Goal: Task Accomplishment & Management: Manage account settings

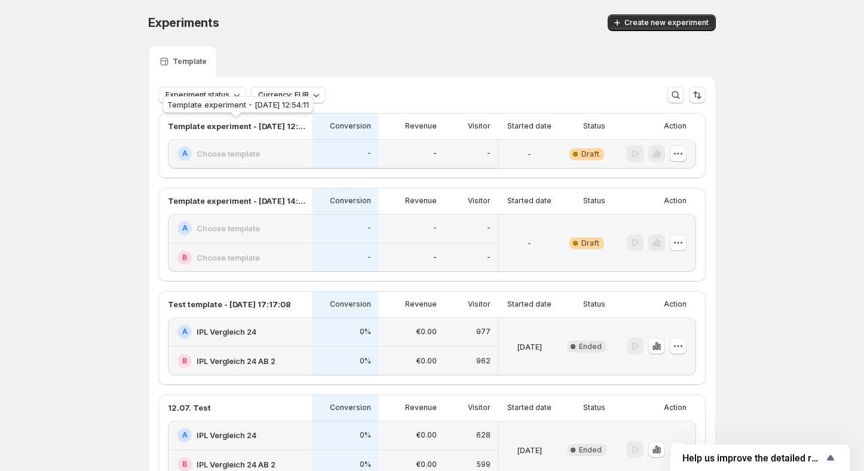
click at [207, 94] on div "Template experiment - [DATE] 12:54:11" at bounding box center [238, 107] width 156 height 26
click at [240, 93] on icon "button" at bounding box center [237, 95] width 12 height 12
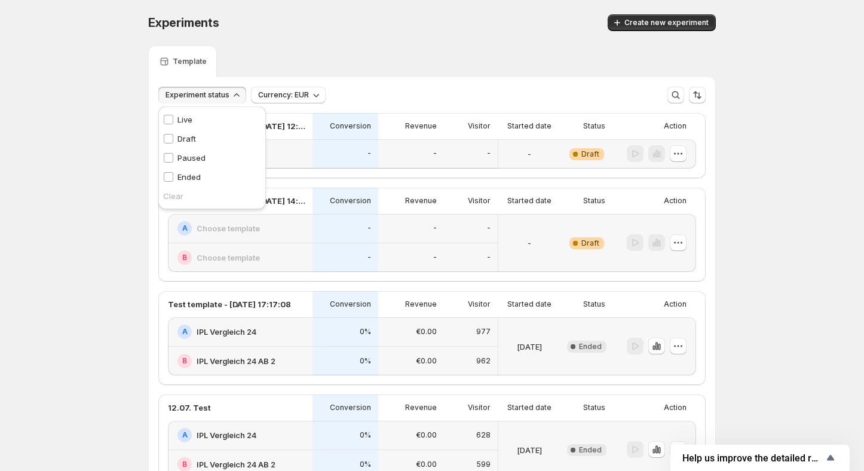
click at [192, 121] on p "Live" at bounding box center [184, 119] width 15 height 12
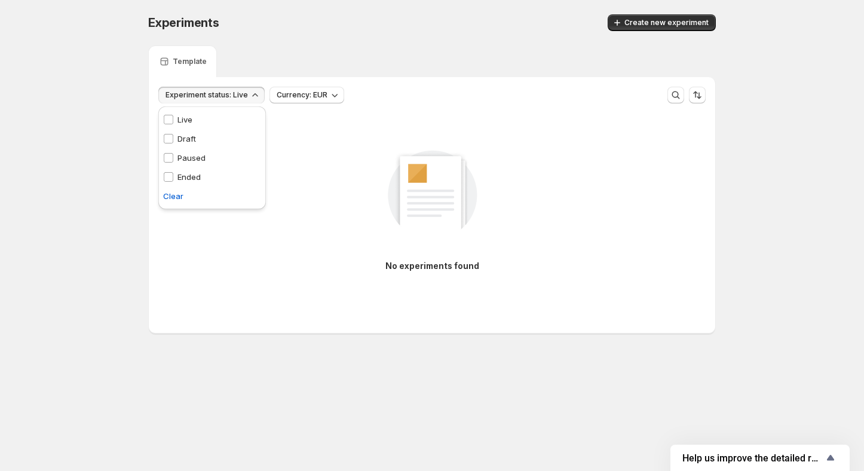
click at [192, 121] on p "Live" at bounding box center [184, 119] width 15 height 12
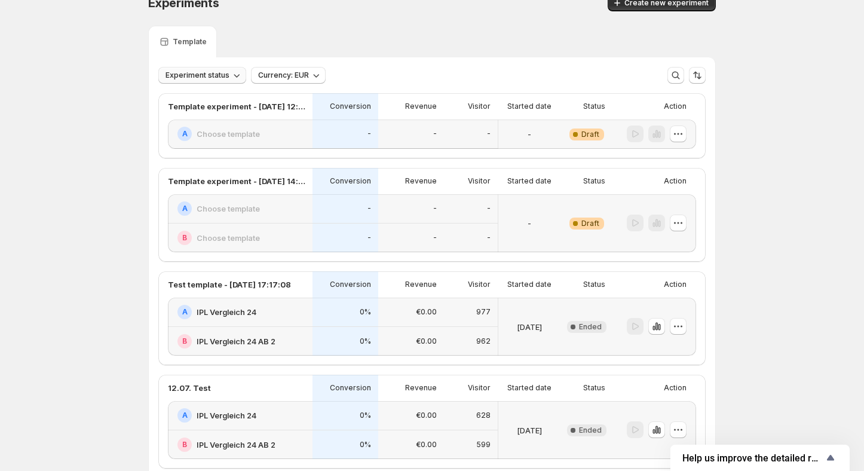
scroll to position [21, 0]
click at [685, 136] on button "button" at bounding box center [678, 132] width 17 height 17
click at [686, 157] on span "Edit" at bounding box center [686, 158] width 58 height 12
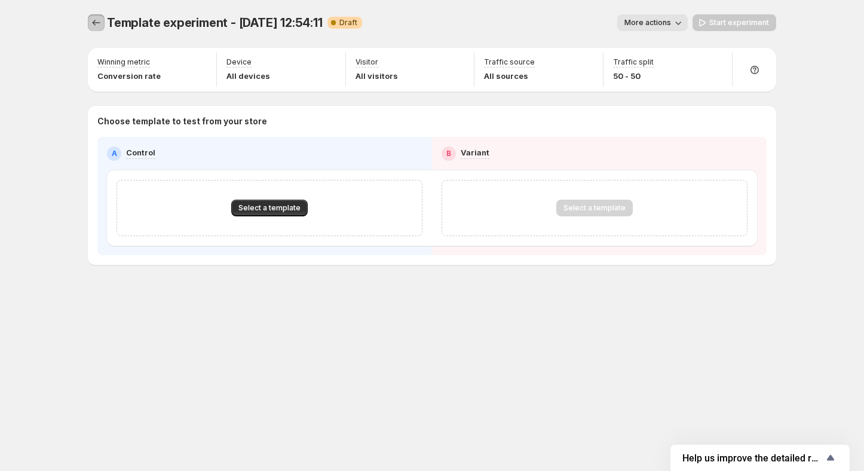
click at [94, 25] on icon "Experiments" at bounding box center [96, 23] width 12 height 12
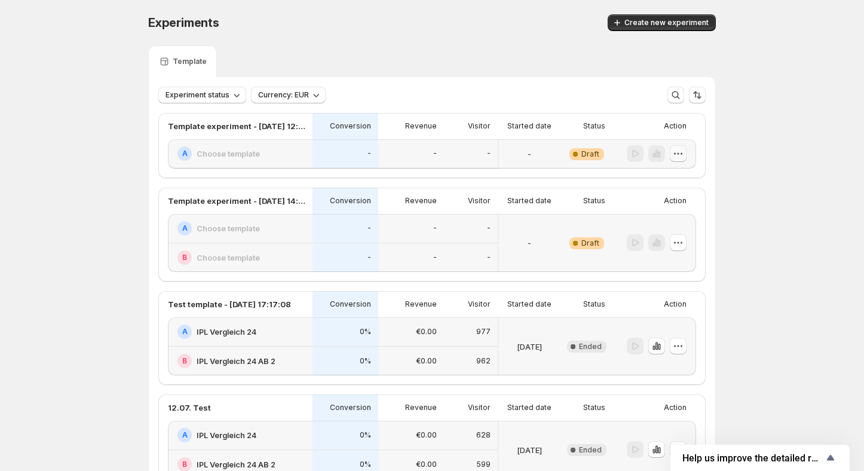
click at [678, 151] on icon "button" at bounding box center [678, 154] width 12 height 12
click at [676, 179] on span "Edit" at bounding box center [686, 179] width 58 height 12
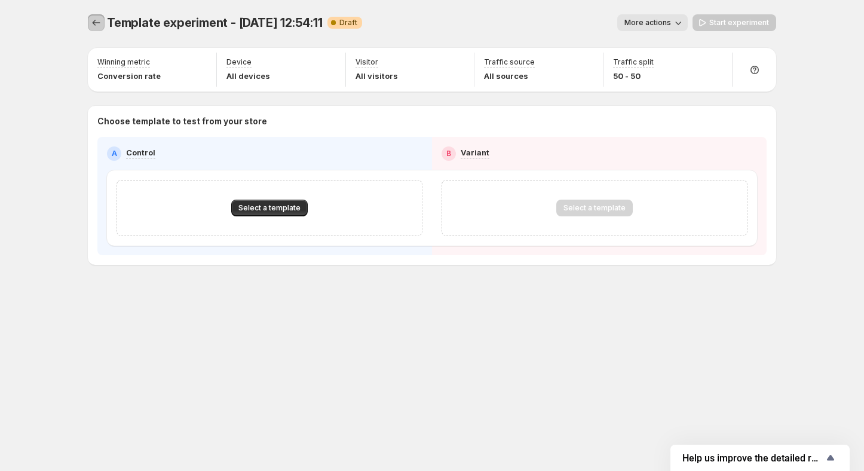
click at [97, 22] on icon "Experiments" at bounding box center [96, 23] width 12 height 12
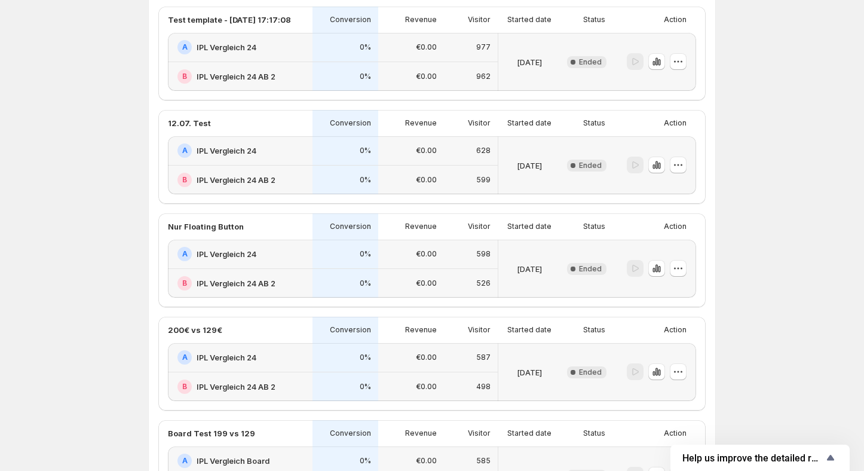
scroll to position [282, 0]
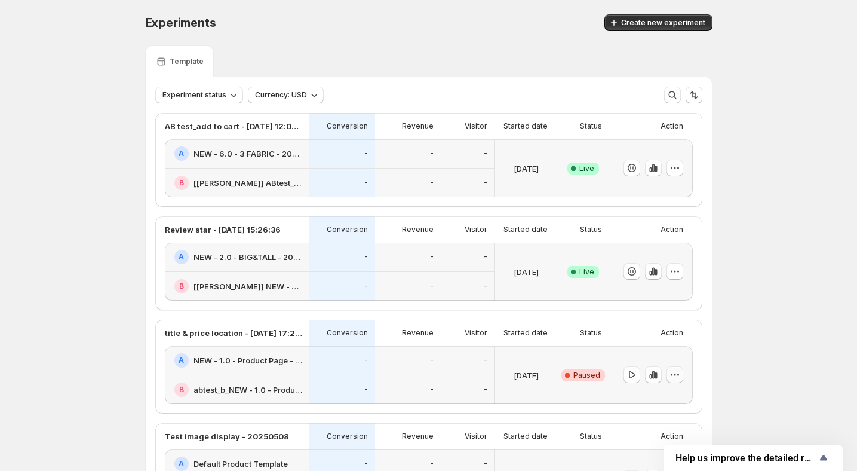
click at [679, 377] on icon "button" at bounding box center [675, 375] width 12 height 12
click at [682, 293] on span "Edit" at bounding box center [686, 290] width 58 height 12
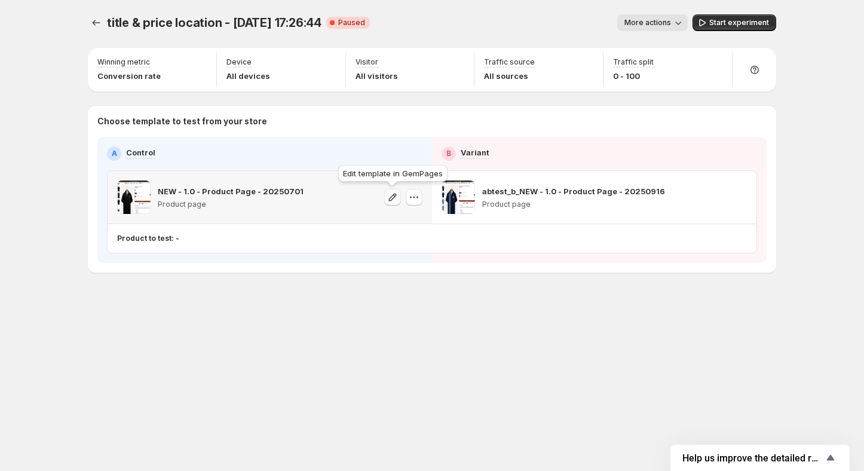
click at [393, 194] on icon "button" at bounding box center [393, 197] width 8 height 8
